Goal: Information Seeking & Learning: Learn about a topic

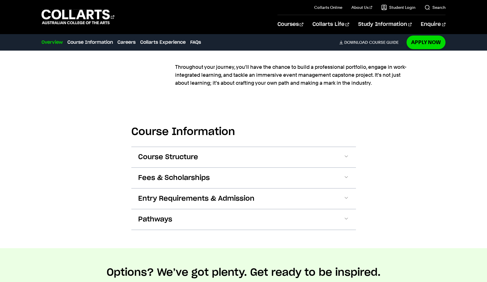
scroll to position [561, 0]
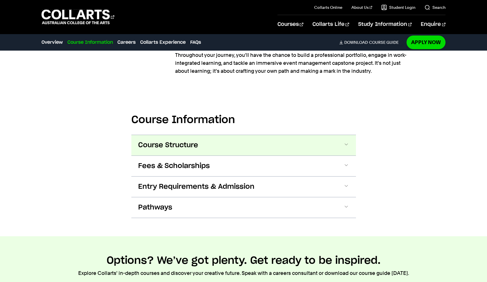
click at [178, 141] on span "Course Structure" at bounding box center [168, 145] width 60 height 9
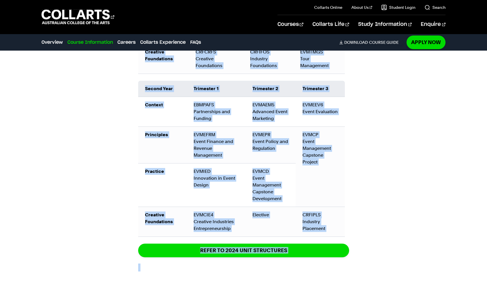
scroll to position [887, 0]
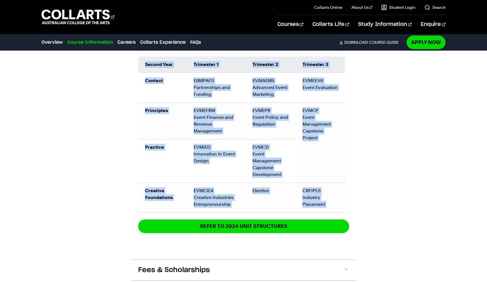
drag, startPoint x: 145, startPoint y: 83, endPoint x: 231, endPoint y: 205, distance: 150.3
click at [231, 205] on div "Bachelor of Event Management The Bachelor degree can be completed in six trimes…" at bounding box center [243, 41] width 211 height 413
copy div "First Year Trimester 1 Trimester 2 Trimester 3 Context EVMCEES Contemporary Ent…"
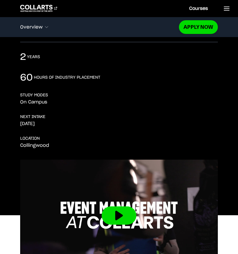
scroll to position [47, 0]
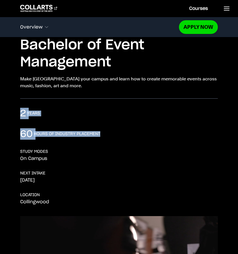
drag, startPoint x: 21, startPoint y: 113, endPoint x: 102, endPoint y: 136, distance: 84.6
click at [102, 136] on div "2 years 60 hours of industry placement STUDY MODES On Campus NEXT INTAKE [DATE]…" at bounding box center [119, 162] width 198 height 108
copy div "2 years 60 hours of industry placement"
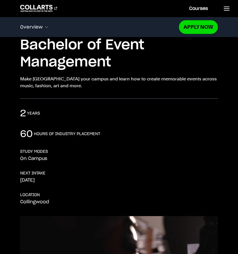
click at [20, 43] on div "Home Courses Event Management Course variant Degree Diploma International Stude…" at bounding box center [119, 44] width 238 height 109
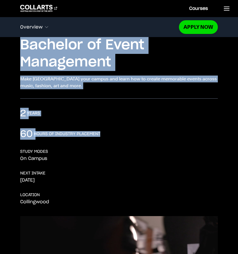
drag, startPoint x: 21, startPoint y: 43, endPoint x: 104, endPoint y: 136, distance: 124.1
copy body "Bachelor of Event Management Make [GEOGRAPHIC_DATA] your campus and learn how t…"
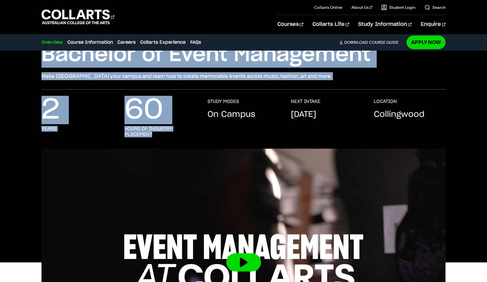
scroll to position [0, 0]
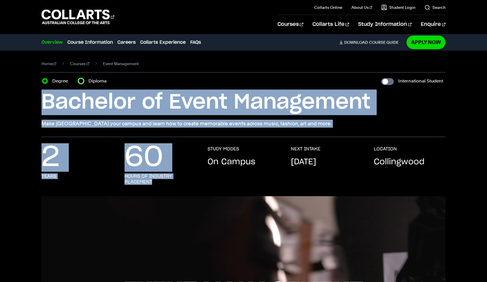
click at [81, 81] on input "Diploma" at bounding box center [81, 81] width 6 height 6
radio input "true"
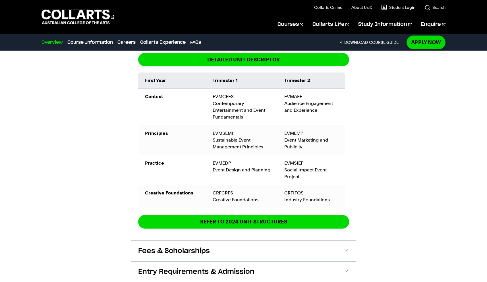
scroll to position [709, 0]
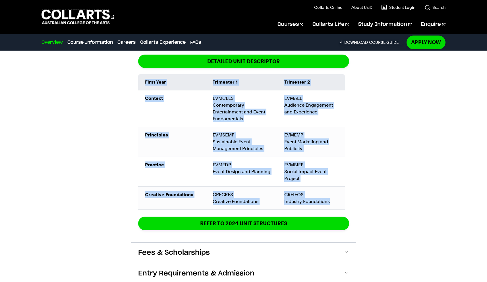
drag, startPoint x: 145, startPoint y: 74, endPoint x: 333, endPoint y: 197, distance: 224.8
click at [0, 0] on table "First Year Trimester 1 Trimester 2 Context EVMCEES Contemporary Entertainment a…" at bounding box center [0, 0] width 0 height 0
copy table "First Year Trimester 1 Trimester 2 Context EVMCEES Contemporary Entertainment a…"
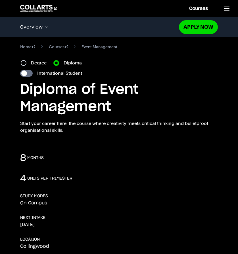
scroll to position [2, 0]
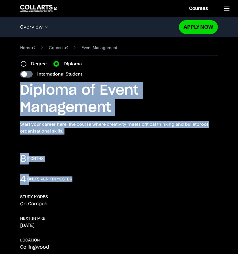
drag, startPoint x: 21, startPoint y: 90, endPoint x: 76, endPoint y: 182, distance: 106.2
copy body "Diploma of Event Management Start your career here: the course where creativity…"
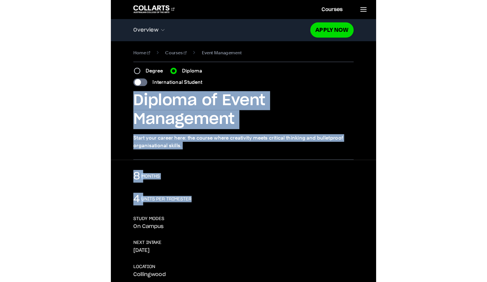
scroll to position [16, 0]
